Goal: Contribute content

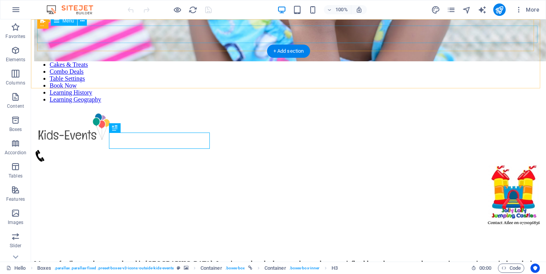
click at [398, 54] on nav "Hello Cakes & Treats Combo Deals Table Settings Book Now Learning History Learn…" at bounding box center [288, 78] width 509 height 49
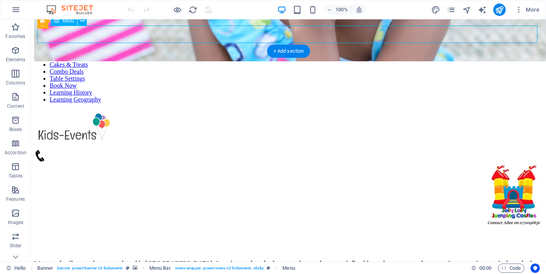
click at [398, 54] on nav "Hello Cakes & Treats Combo Deals Table Settings Book Now Learning History Learn…" at bounding box center [288, 78] width 509 height 49
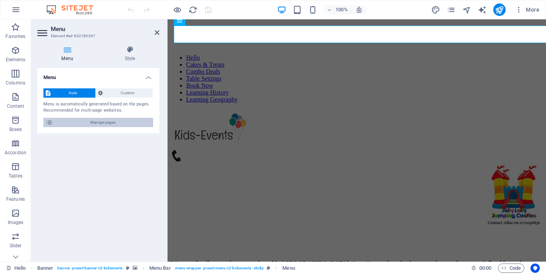
click at [126, 123] on span "Manage pages" at bounding box center [103, 122] width 96 height 9
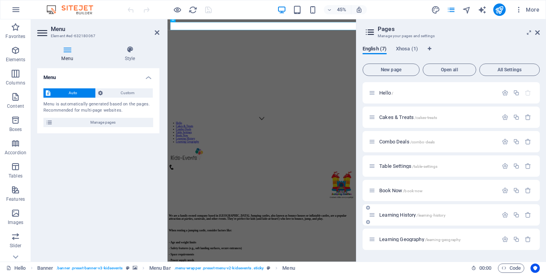
click at [419, 214] on span "/learning-history" at bounding box center [430, 215] width 29 height 4
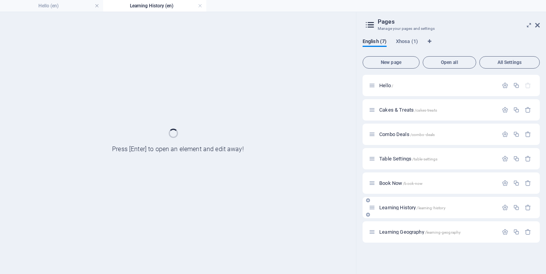
click at [419, 214] on div "Learning History /learning-history" at bounding box center [450, 207] width 177 height 21
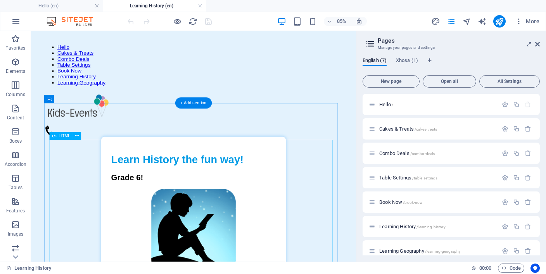
click at [245, 208] on div "Learn History for Kids! Learn History the fun way! Grade 6! 🔄 Restart Quiz 🔀 Sh…" at bounding box center [222, 264] width 351 height 218
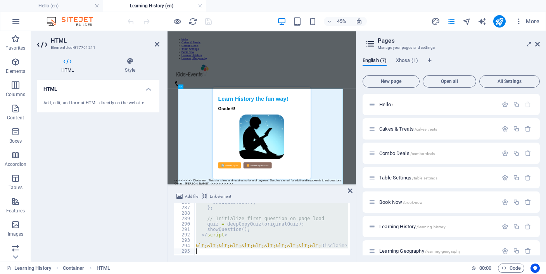
scroll to position [1550, 0]
drag, startPoint x: 193, startPoint y: 205, endPoint x: 222, endPoint y: 291, distance: 90.6
click at [222, 274] on html "jollylollyjumping Hello (en) Learning History (en) Favorites Elements Columns C…" at bounding box center [273, 137] width 546 height 274
type textarea "</html>"
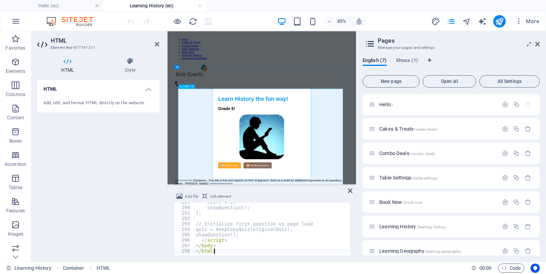
scroll to position [1566, 0]
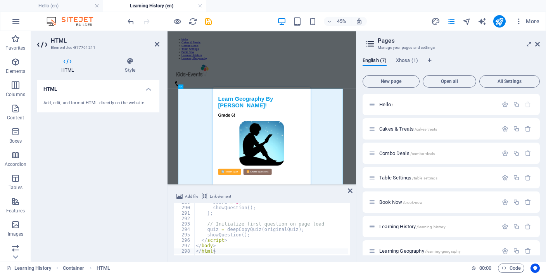
click at [258, 7] on ul "Hello (en) Learning History (en)" at bounding box center [273, 6] width 546 height 12
click at [204, 19] on span "save" at bounding box center [208, 21] width 9 height 9
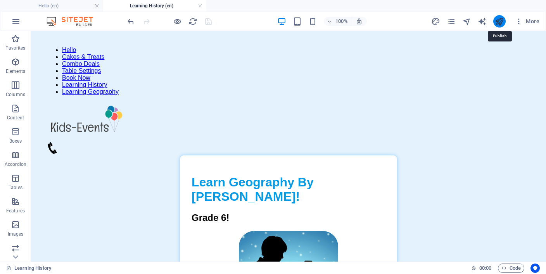
click at [497, 20] on icon "publish" at bounding box center [499, 21] width 9 height 9
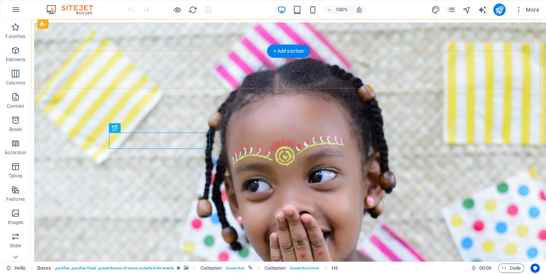
scroll to position [305, 0]
